Goal: Find specific page/section: Find specific page/section

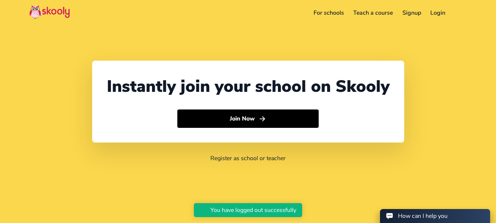
select select "91"
select select "[GEOGRAPHIC_DATA]"
select select "[GEOGRAPHIC_DATA]/[GEOGRAPHIC_DATA]"
click at [323, 12] on link "For schools" at bounding box center [329, 13] width 40 height 12
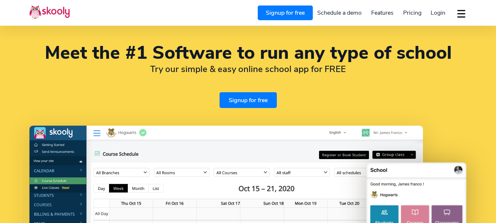
select select "en"
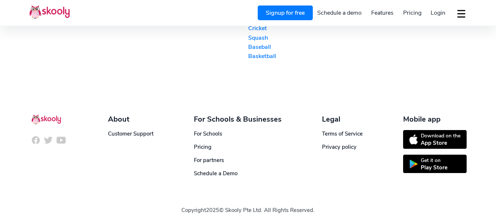
select select "91"
select select "[GEOGRAPHIC_DATA]"
select select "[GEOGRAPHIC_DATA]/[GEOGRAPHIC_DATA]"
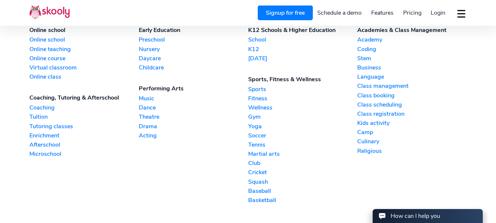
scroll to position [1675, 0]
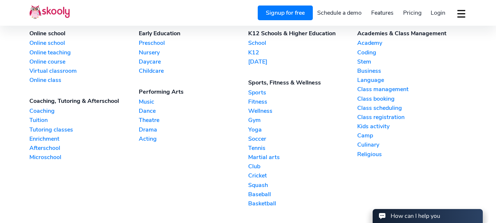
click at [363, 77] on link "Language" at bounding box center [411, 80] width 109 height 8
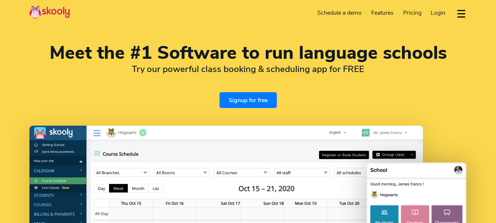
select select "en"
select select "91"
select select "[GEOGRAPHIC_DATA]"
select select "[GEOGRAPHIC_DATA]/[GEOGRAPHIC_DATA]"
